Goal: Task Accomplishment & Management: Use online tool/utility

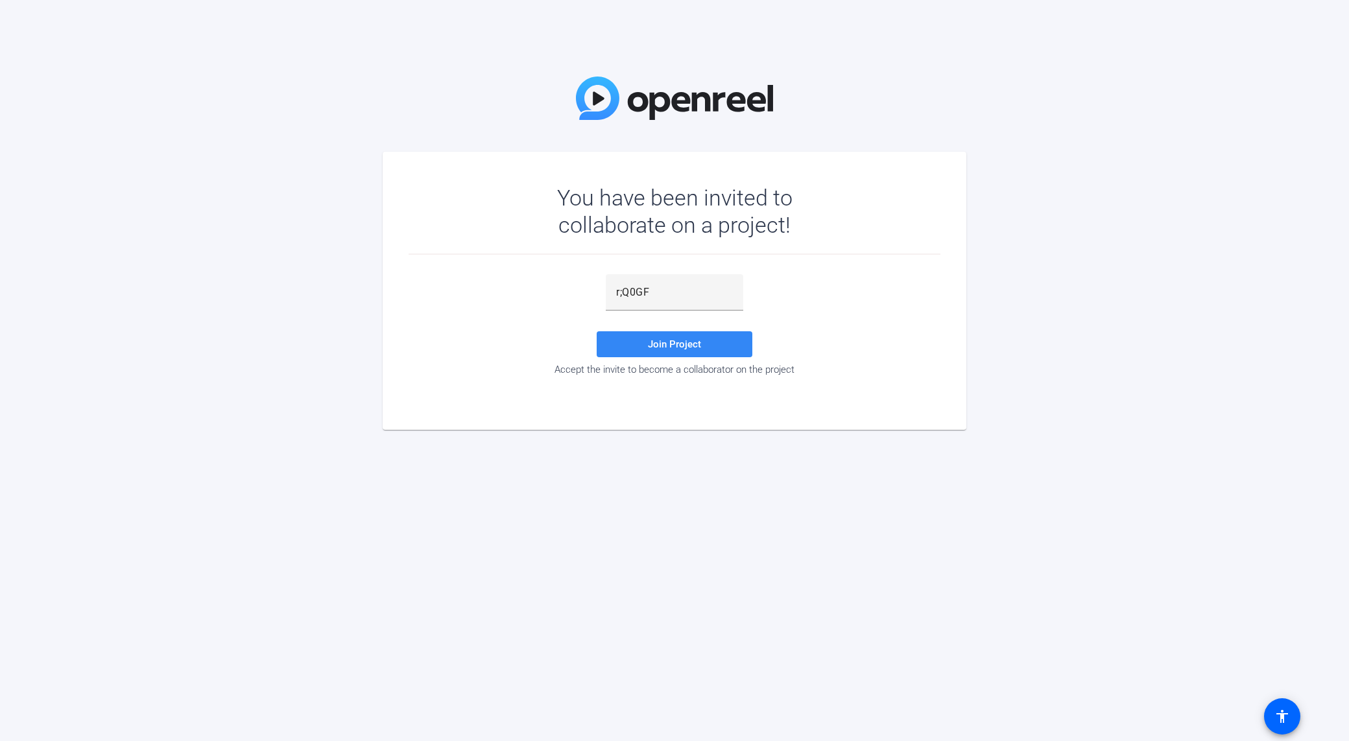
click at [691, 353] on span at bounding box center [675, 344] width 156 height 31
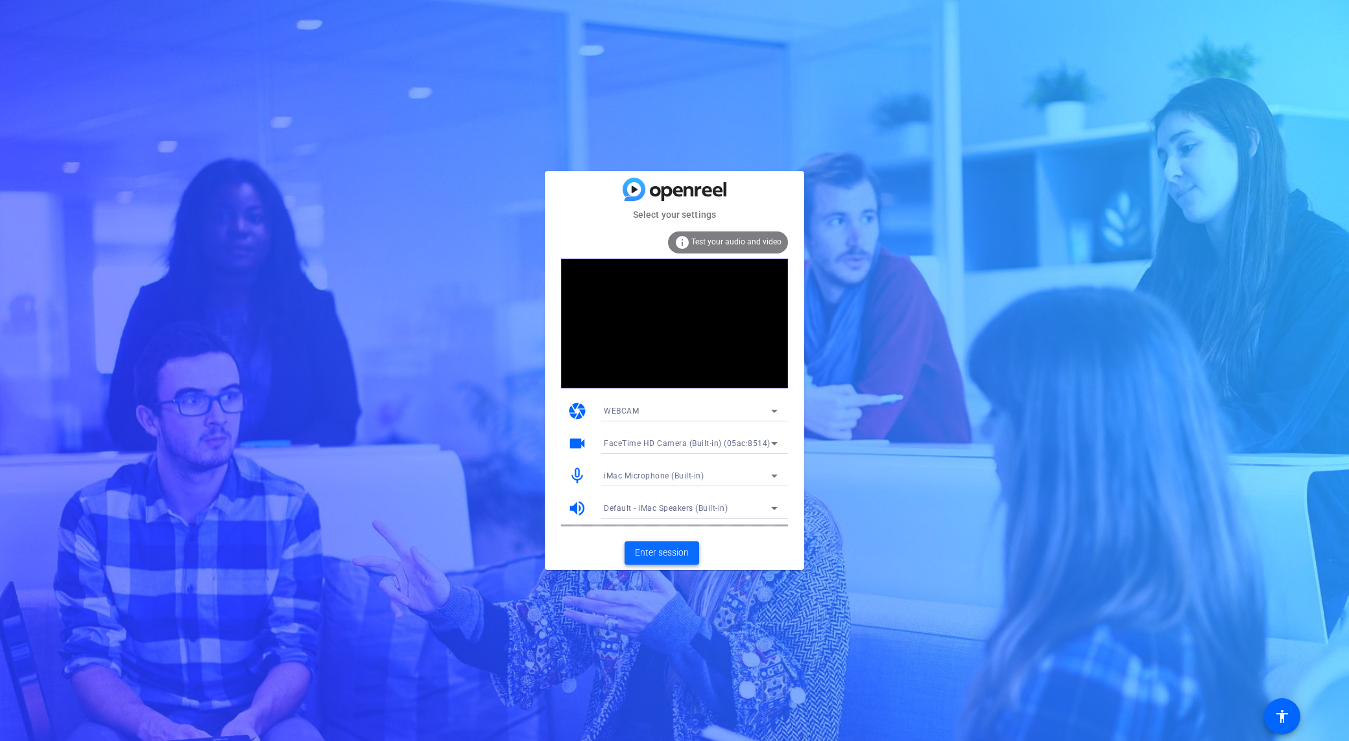
click at [663, 552] on span "Enter session" at bounding box center [662, 553] width 54 height 14
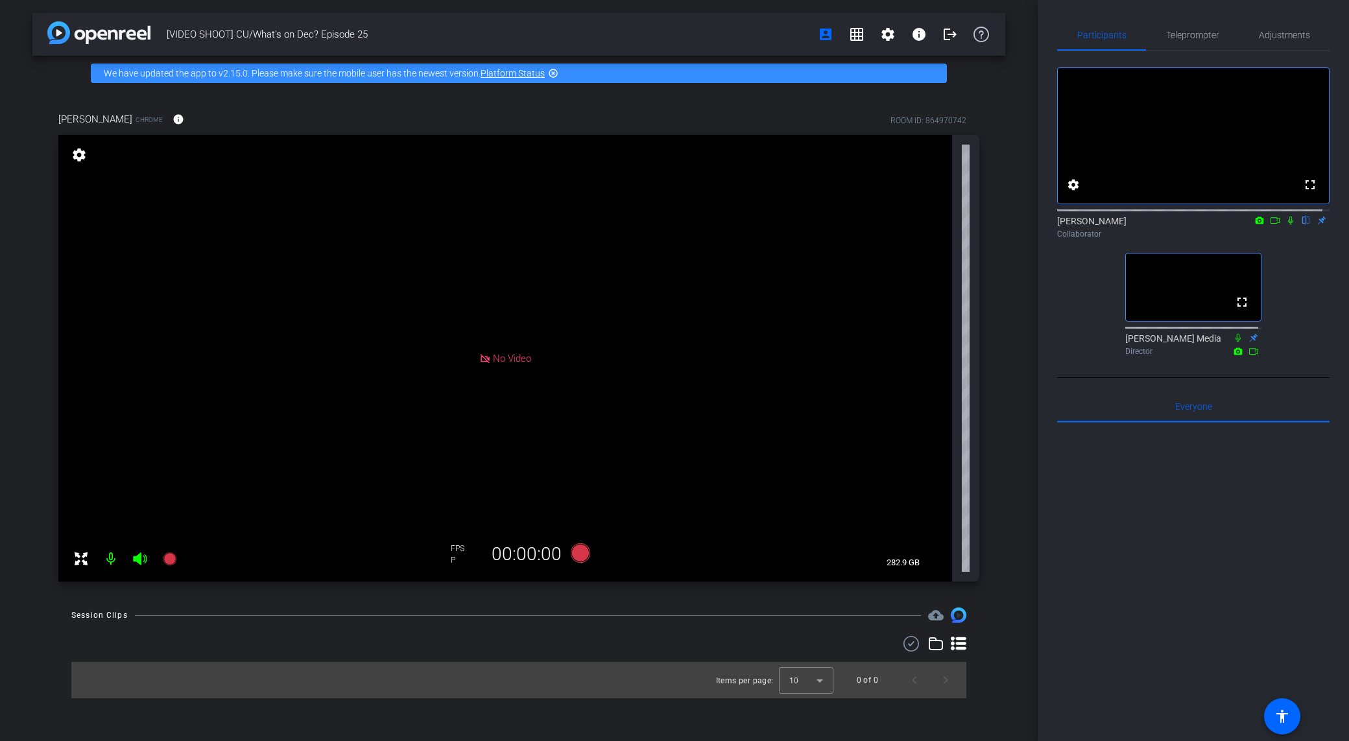
click at [1271, 225] on icon at bounding box center [1275, 220] width 10 height 9
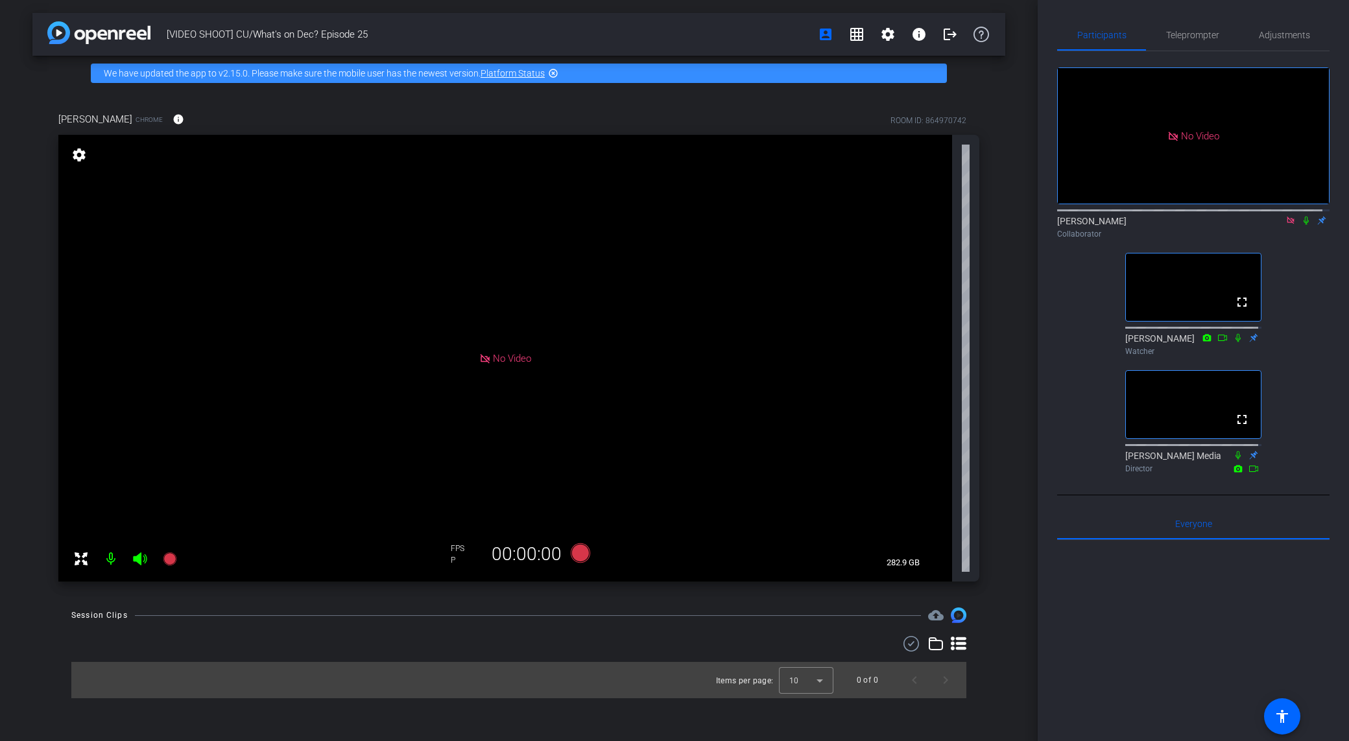
click at [1209, 637] on div at bounding box center [1193, 700] width 272 height 321
click at [1239, 310] on mat-icon "fullscreen" at bounding box center [1242, 302] width 16 height 16
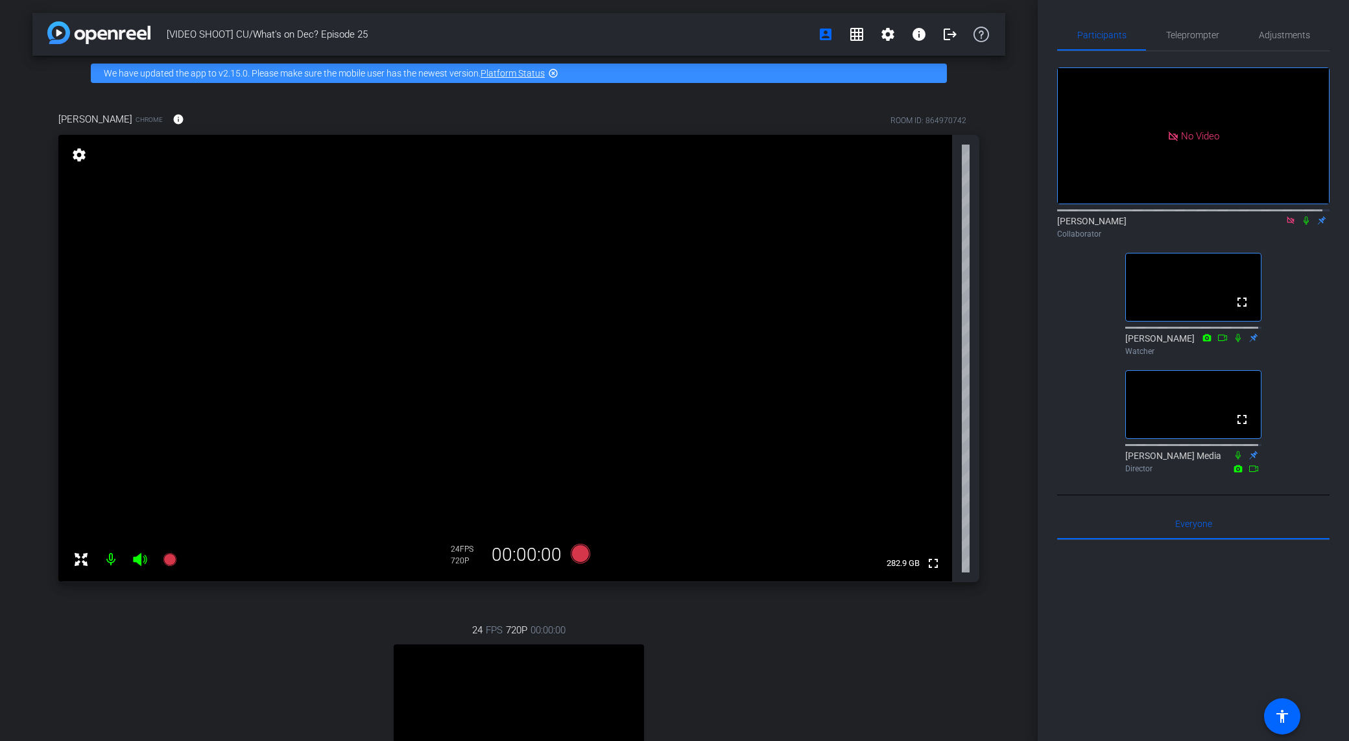
click at [1301, 225] on icon at bounding box center [1306, 220] width 10 height 9
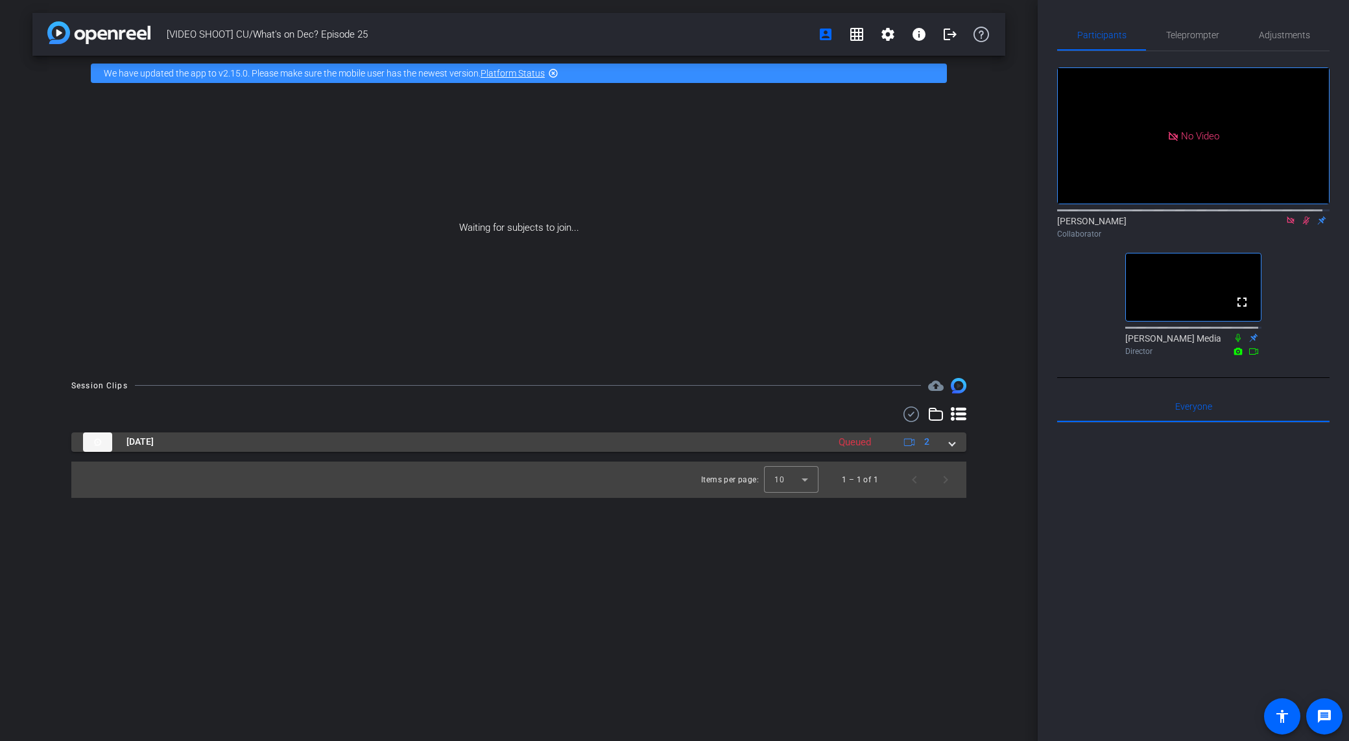
click at [943, 439] on div "Oct 8, 2025 Queued 2" at bounding box center [516, 442] width 866 height 19
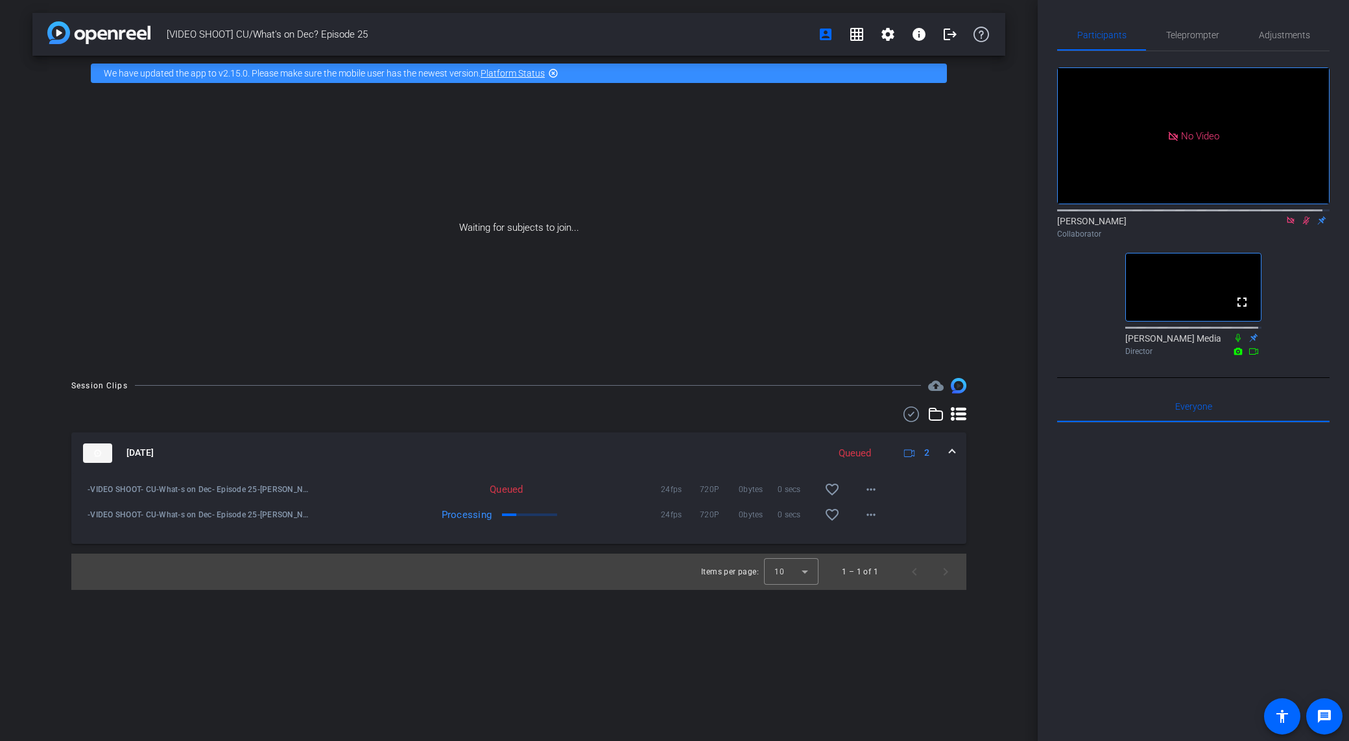
click at [613, 406] on div "Session Clips cloud_upload Oct 8, 2025 Queued 2 -VIDEO SHOOT- CU-What-s on Dec-…" at bounding box center [518, 484] width 973 height 212
click at [1299, 226] on mat-icon at bounding box center [1306, 221] width 16 height 12
click at [1202, 447] on div at bounding box center [1193, 583] width 272 height 321
click at [1187, 449] on div at bounding box center [1193, 583] width 272 height 321
click at [518, 215] on div "Waiting for subjects to join..." at bounding box center [518, 228] width 973 height 274
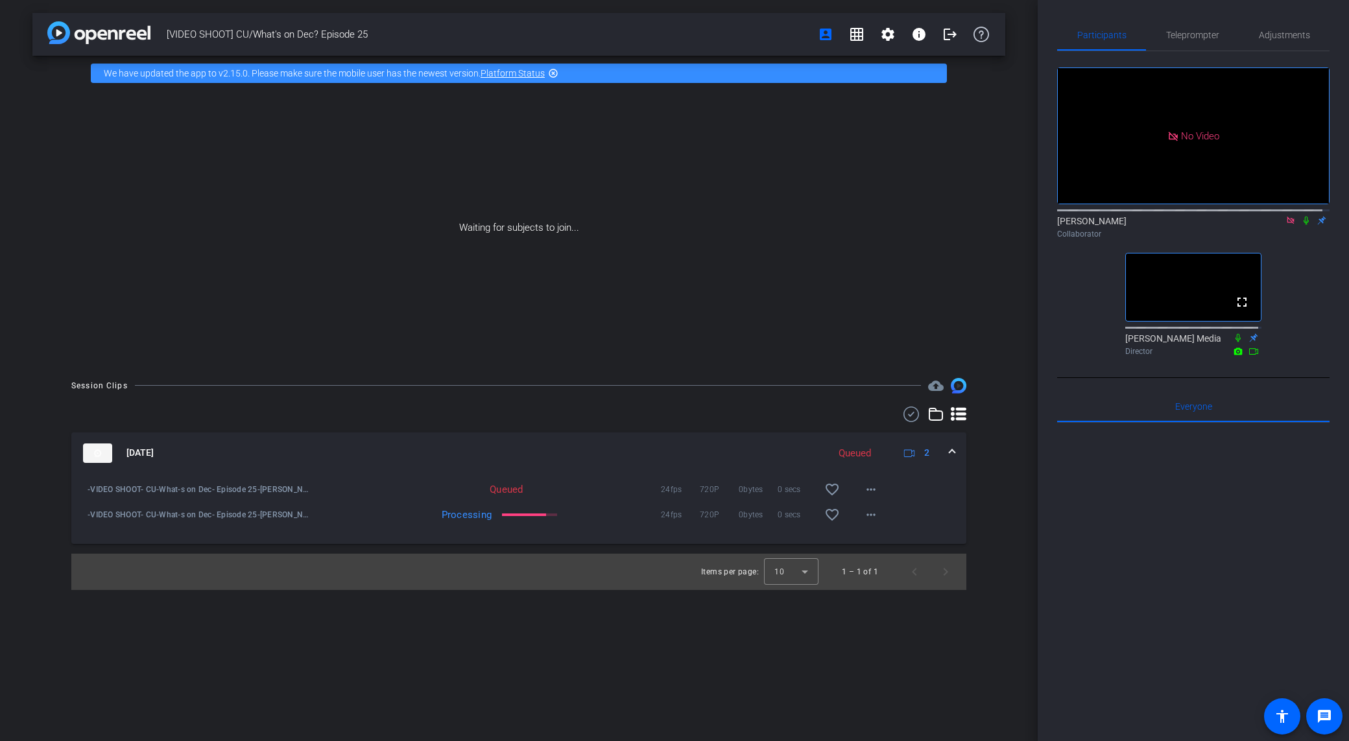
click at [522, 233] on div "Waiting for subjects to join..." at bounding box center [518, 228] width 973 height 274
click at [1188, 446] on div at bounding box center [1193, 583] width 272 height 321
click at [1185, 240] on div "Collaborator" at bounding box center [1193, 234] width 272 height 12
click at [1187, 8] on div "Participants Teleprompter Adjustments No Video Emily Collaborator fullscreen Ne…" at bounding box center [1193, 370] width 311 height 741
click at [1301, 225] on icon at bounding box center [1306, 220] width 10 height 9
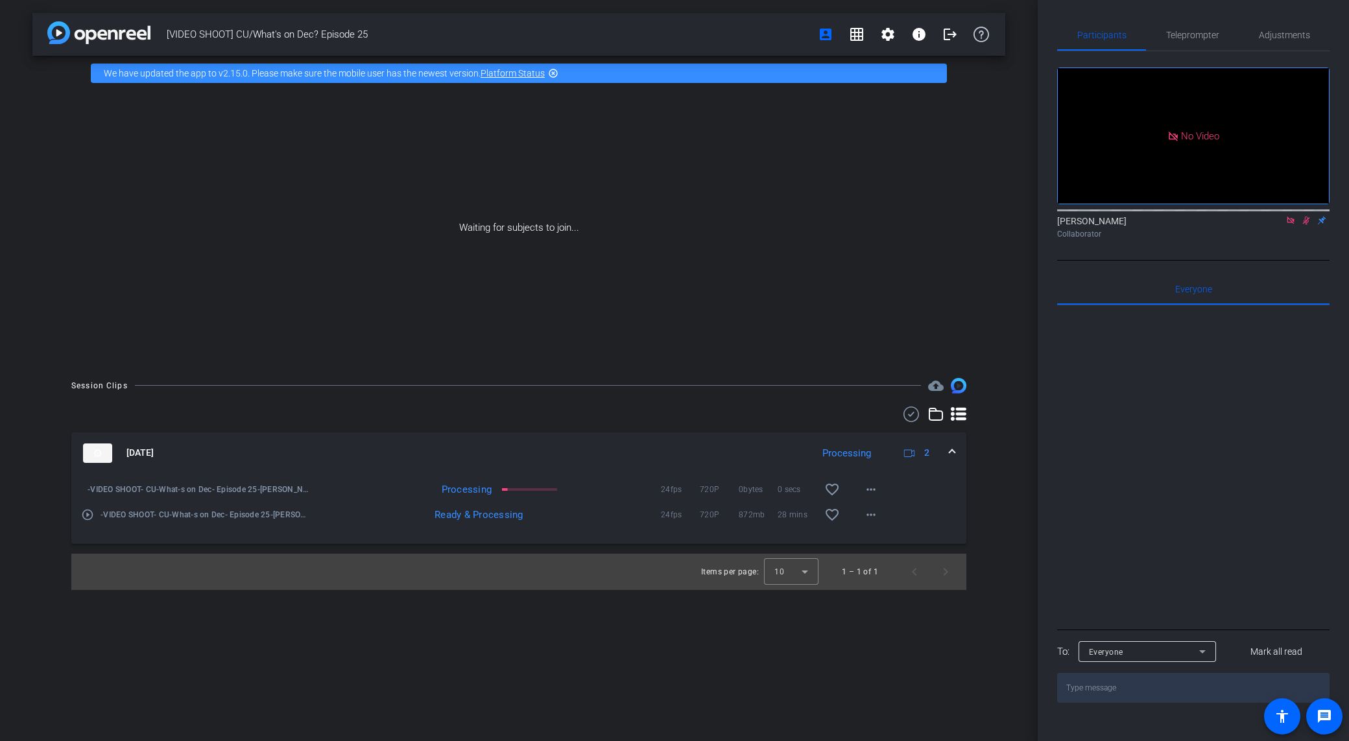
click at [1270, 439] on div at bounding box center [1193, 465] width 272 height 321
click at [887, 596] on div "[VIDEO SHOOT] CU/What's on Dec? Episode 25 account_box grid_on settings info lo…" at bounding box center [519, 370] width 1038 height 741
click at [505, 634] on div "[VIDEO SHOOT] CU/What's on Dec? Episode 25 account_box grid_on settings info lo…" at bounding box center [519, 370] width 1038 height 741
drag, startPoint x: 376, startPoint y: 30, endPoint x: 235, endPoint y: 42, distance: 141.2
click at [235, 42] on span "[VIDEO SHOOT] CU/What's on Dec? Episode 25" at bounding box center [488, 34] width 643 height 26
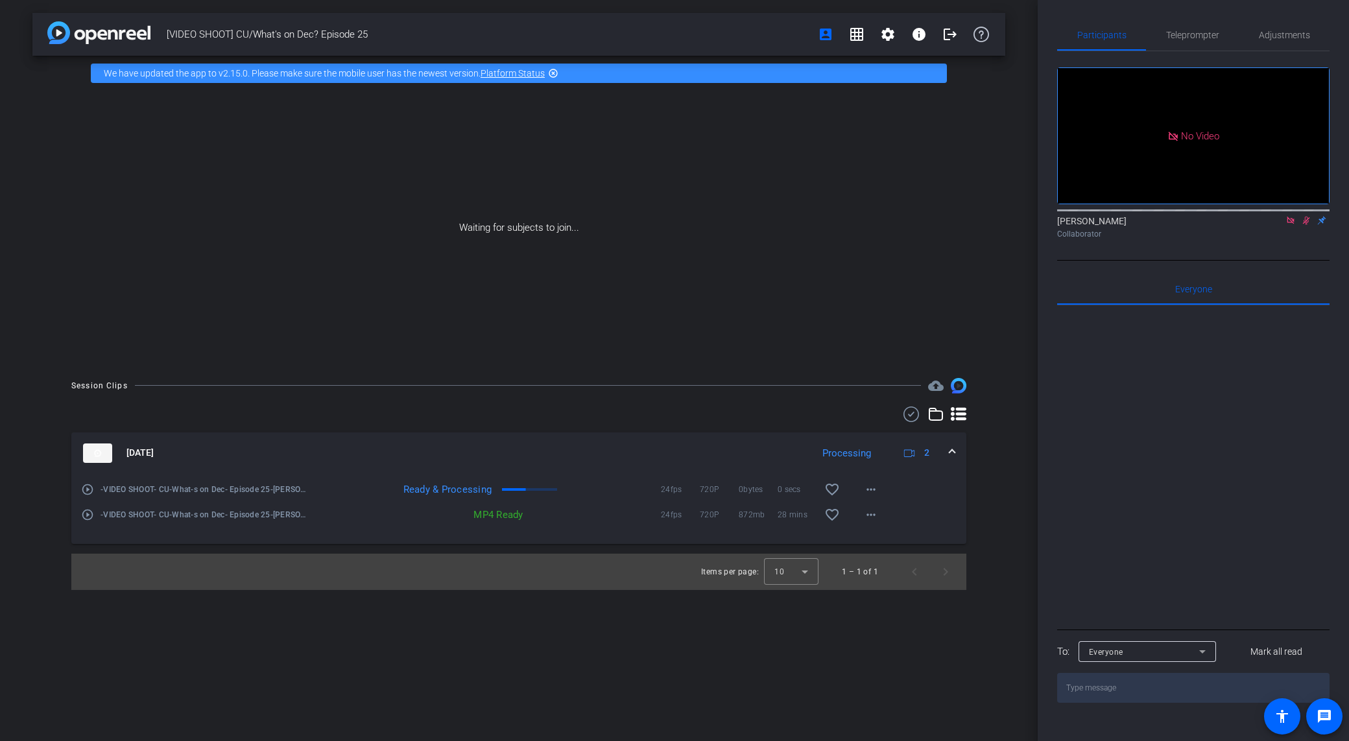
copy span "CU/What's on Dec? Episode 25"
click at [860, 520] on span at bounding box center [870, 514] width 31 height 31
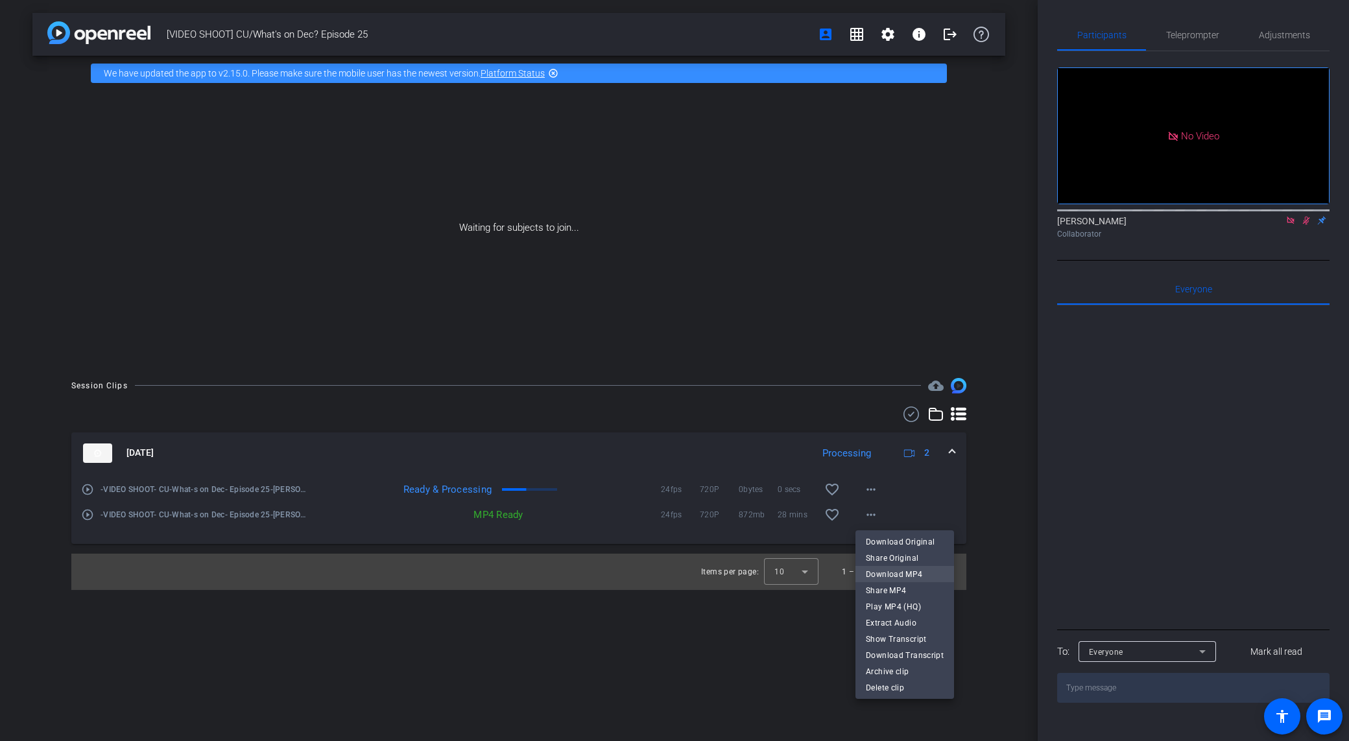
click at [896, 575] on span "Download MP4" at bounding box center [905, 575] width 78 height 16
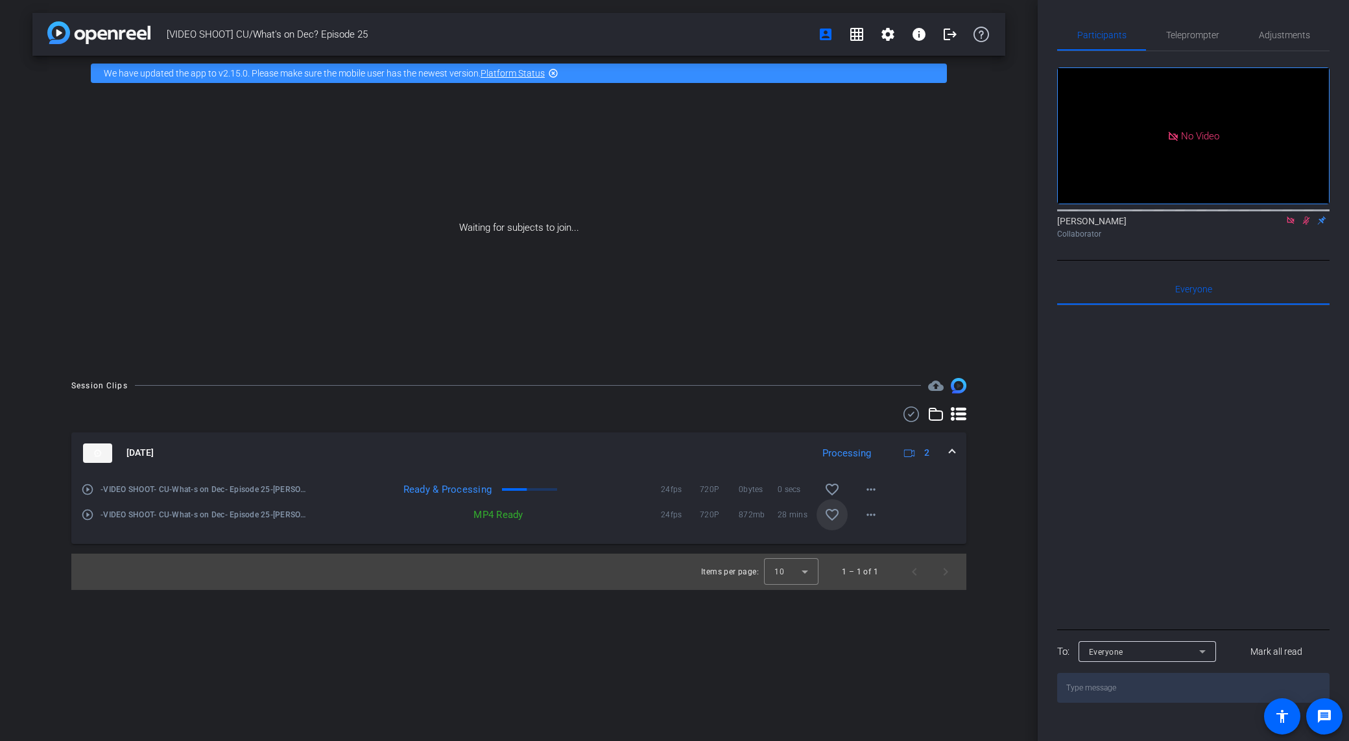
click at [834, 515] on mat-icon "favorite_border" at bounding box center [832, 515] width 16 height 16
click at [858, 493] on span at bounding box center [870, 489] width 31 height 31
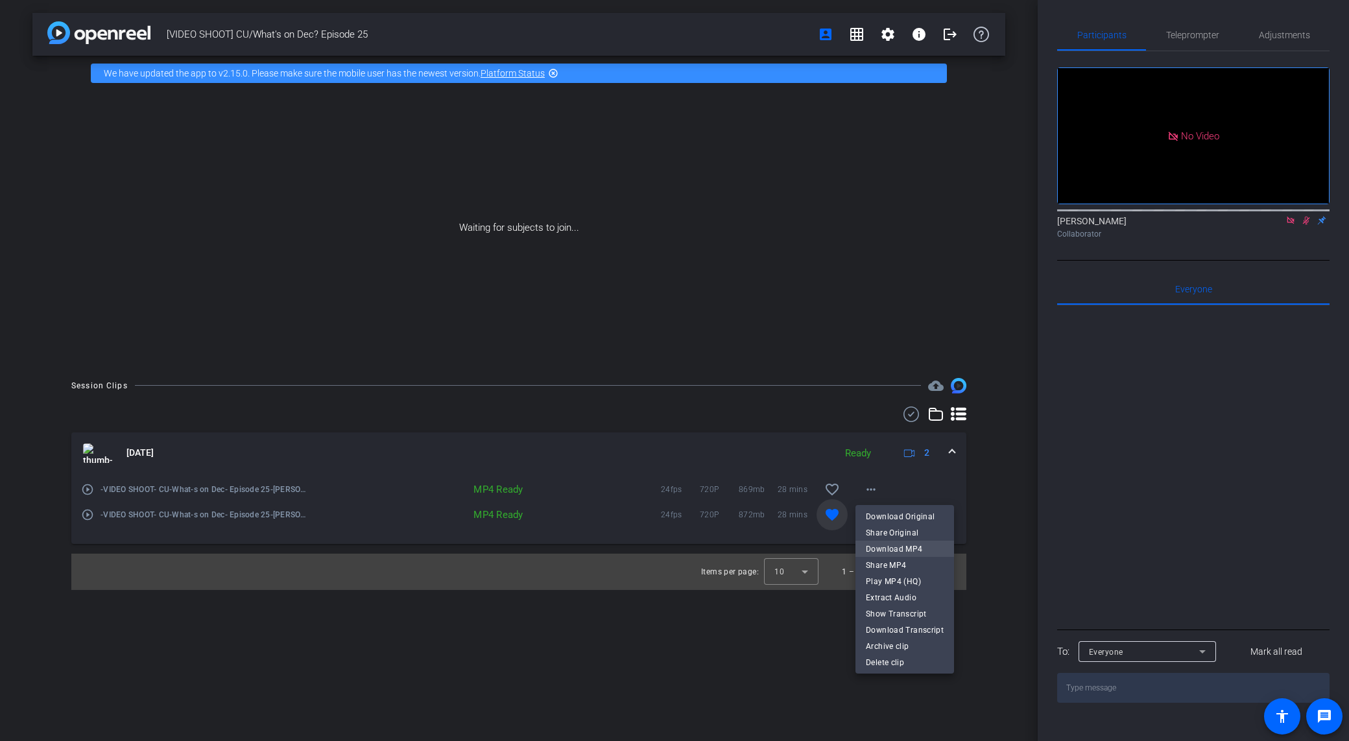
click at [899, 547] on span "Download MP4" at bounding box center [905, 549] width 78 height 16
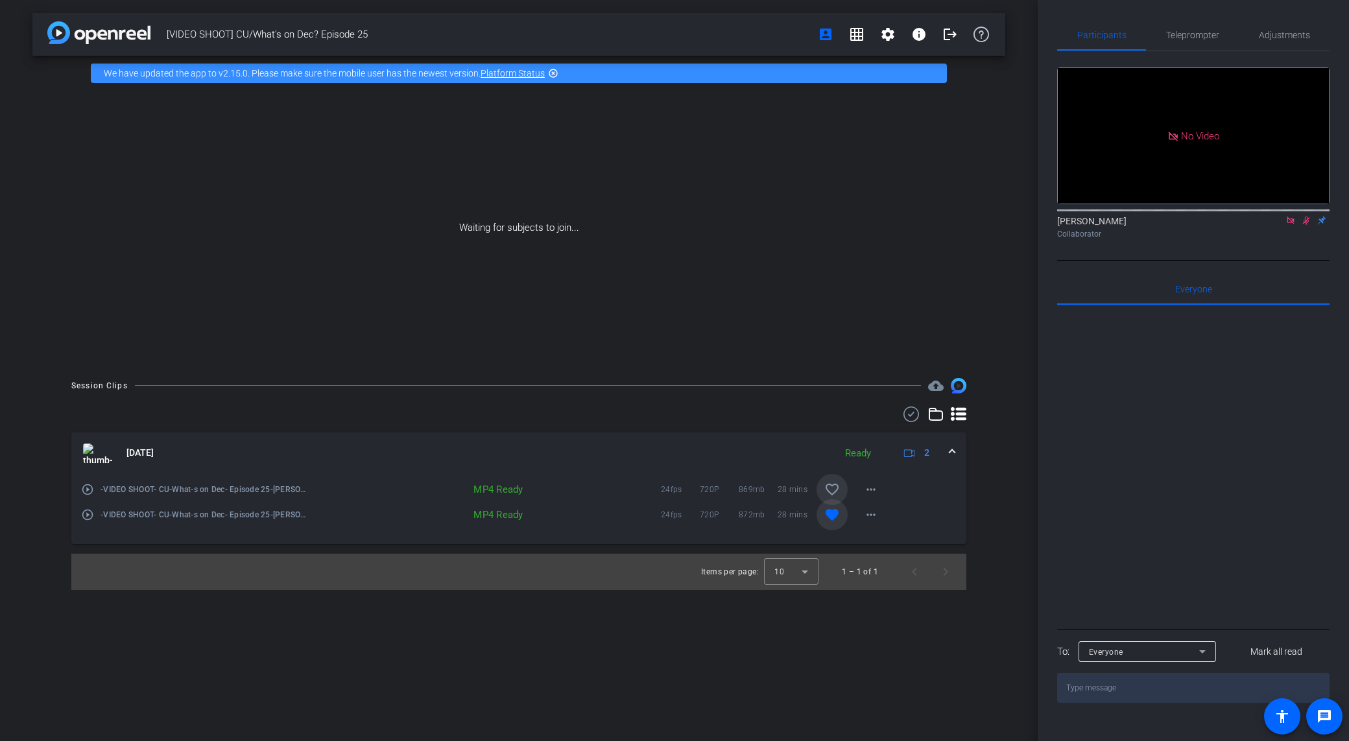
click at [833, 488] on mat-icon "favorite_border" at bounding box center [832, 490] width 16 height 16
click at [809, 180] on div "Waiting for subjects to join..." at bounding box center [518, 228] width 973 height 274
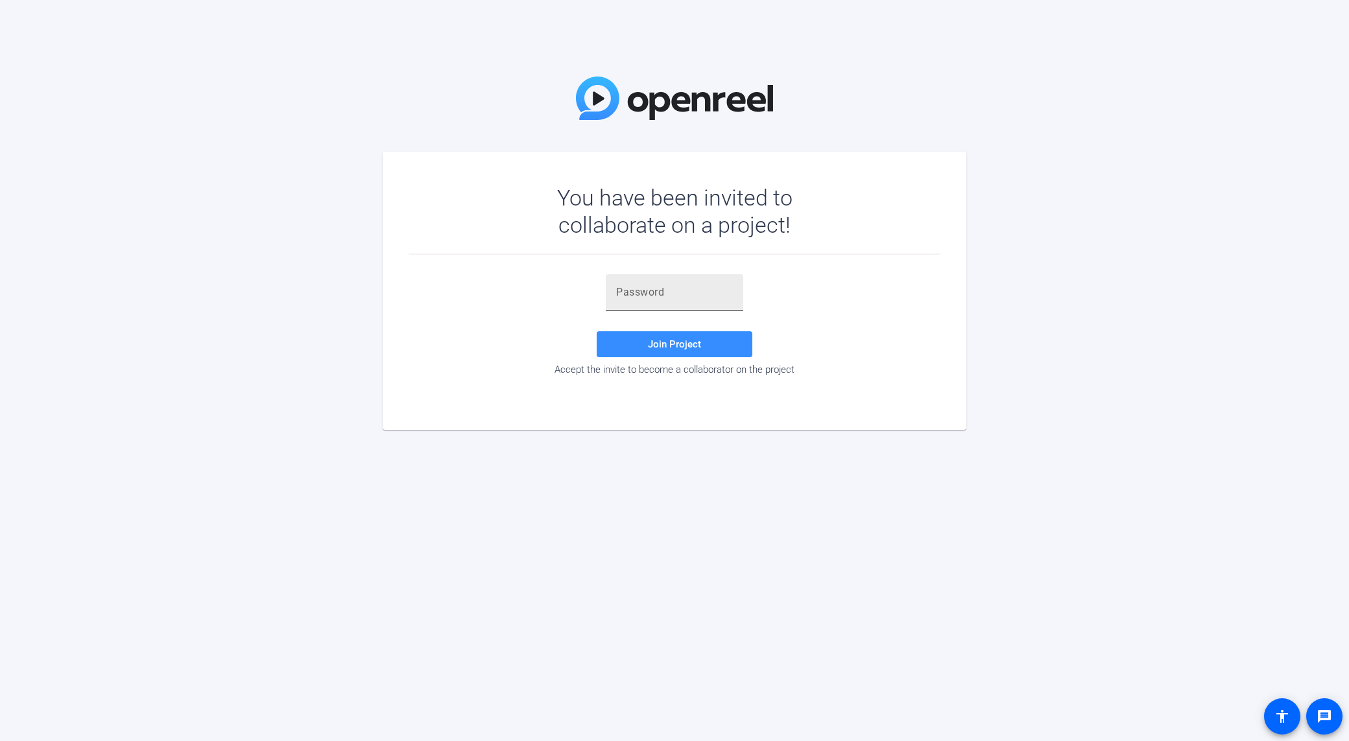
click at [661, 282] on div at bounding box center [674, 292] width 117 height 36
click at [654, 296] on input "text" at bounding box center [674, 293] width 117 height 16
paste input "eWhbYe"
type input "eWhbYe"
